Goal: Book appointment/travel/reservation

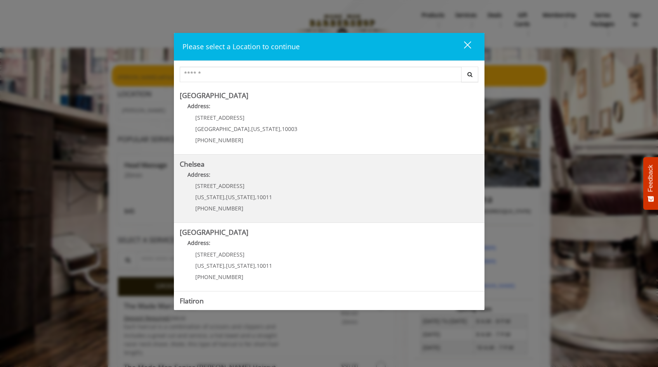
click at [224, 181] on p "Address:" at bounding box center [329, 177] width 299 height 12
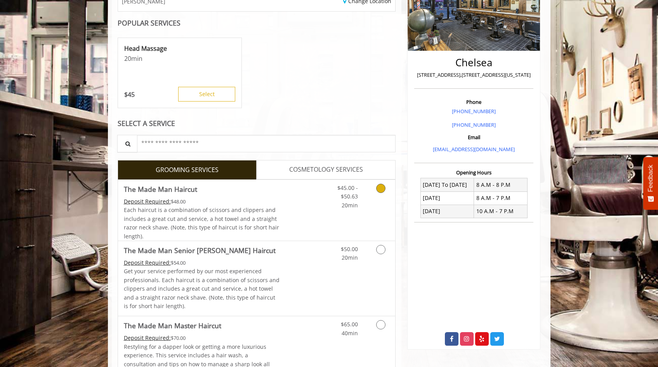
scroll to position [137, 0]
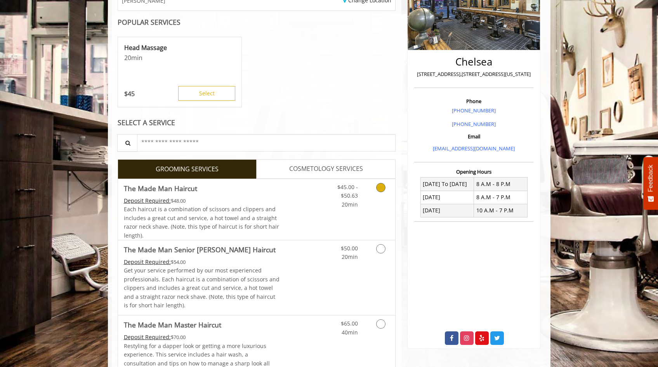
click at [342, 212] on div "$45.00 - $50.63 20min" at bounding box center [360, 209] width 69 height 61
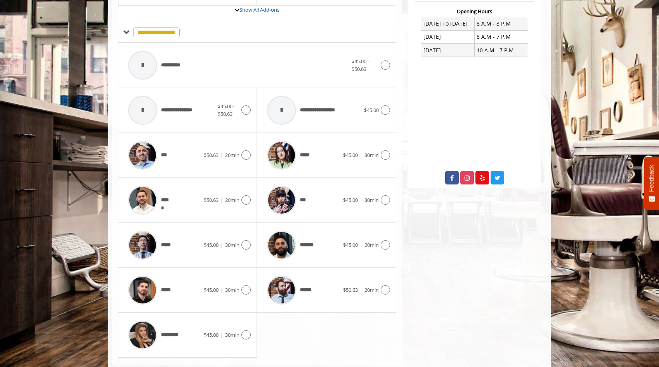
scroll to position [299, 0]
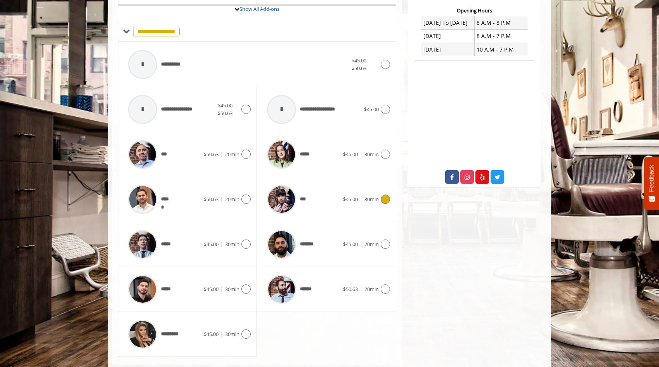
click at [379, 201] on div at bounding box center [384, 199] width 11 height 9
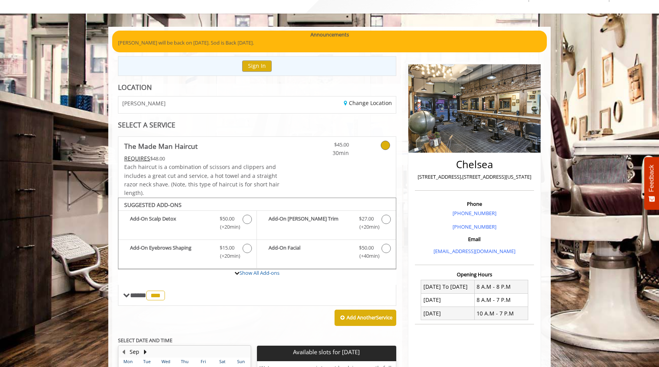
scroll to position [17, 0]
